Goal: Information Seeking & Learning: Check status

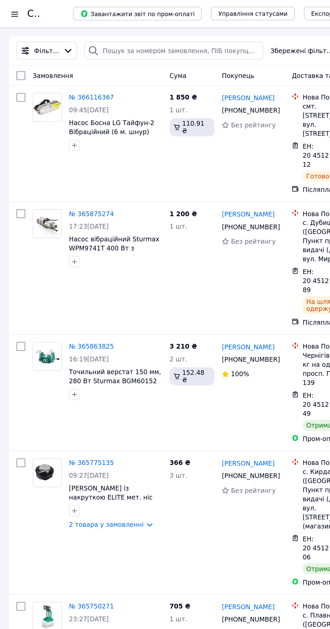
click at [9, 10] on div at bounding box center [11, 10] width 8 height 7
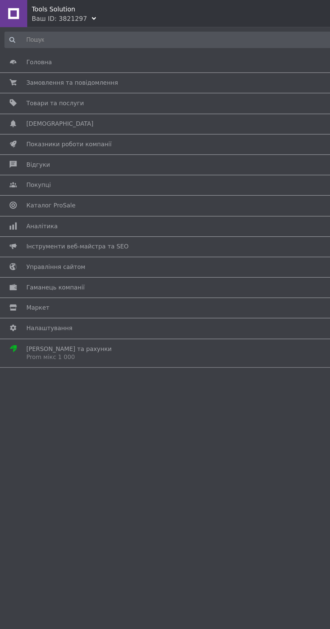
click at [15, 165] on span at bounding box center [10, 168] width 20 height 6
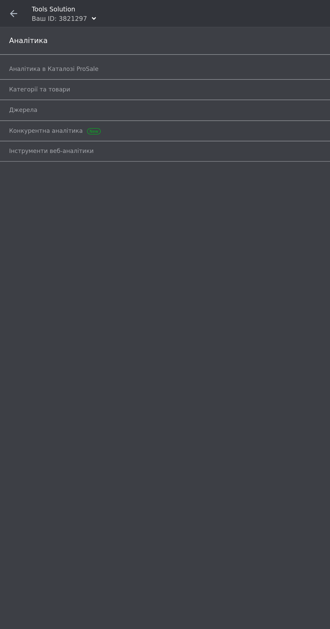
click at [26, 51] on span "Аналітика в Каталозі ProSale" at bounding box center [40, 51] width 66 height 6
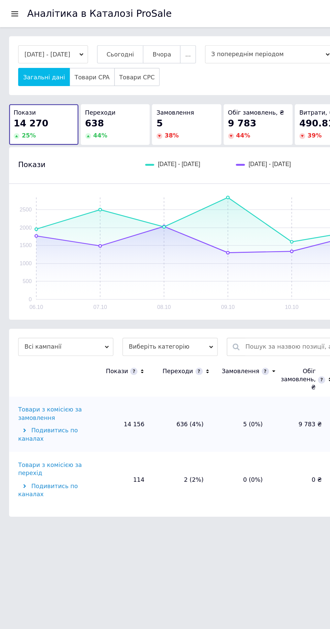
click at [100, 40] on span "Сьогодні" at bounding box center [89, 40] width 21 height 5
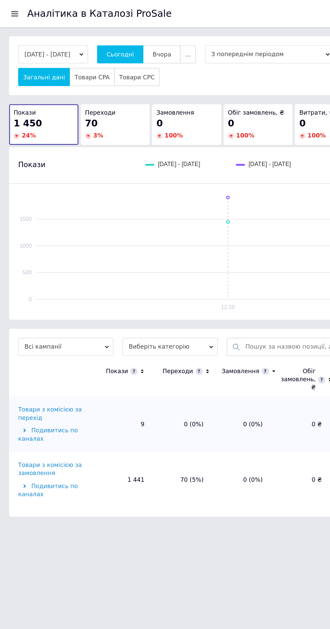
click at [28, 345] on div "Товари з комісією за замовлення" at bounding box center [40, 348] width 55 height 12
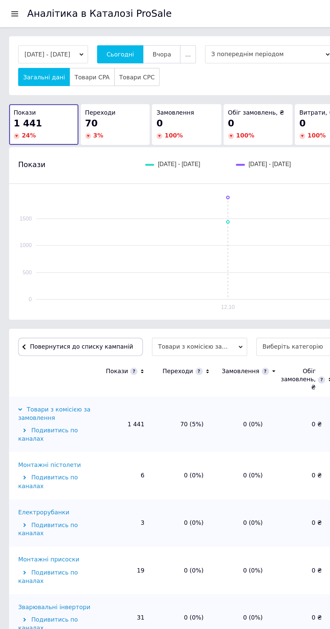
click at [152, 275] on icon at bounding box center [154, 276] width 4 height 6
click at [152, 275] on icon at bounding box center [153, 275] width 2 height 1
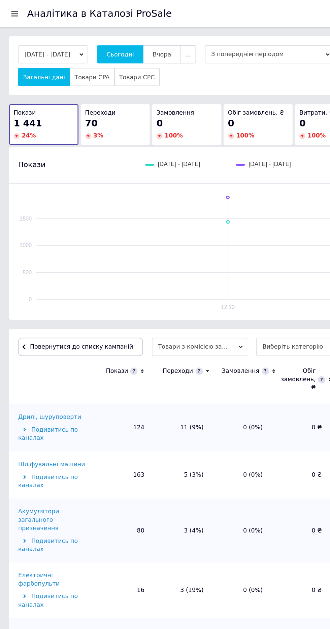
scroll to position [86, 0]
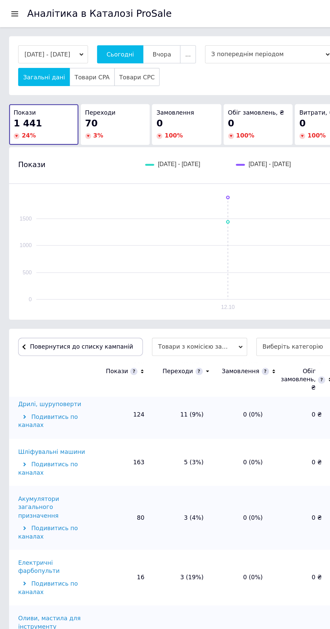
click at [106, 34] on button "Сьогодні" at bounding box center [89, 40] width 35 height 13
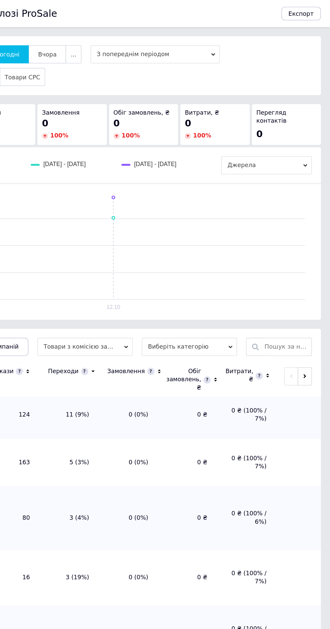
scroll to position [88, 0]
